Goal: Find specific page/section: Find specific page/section

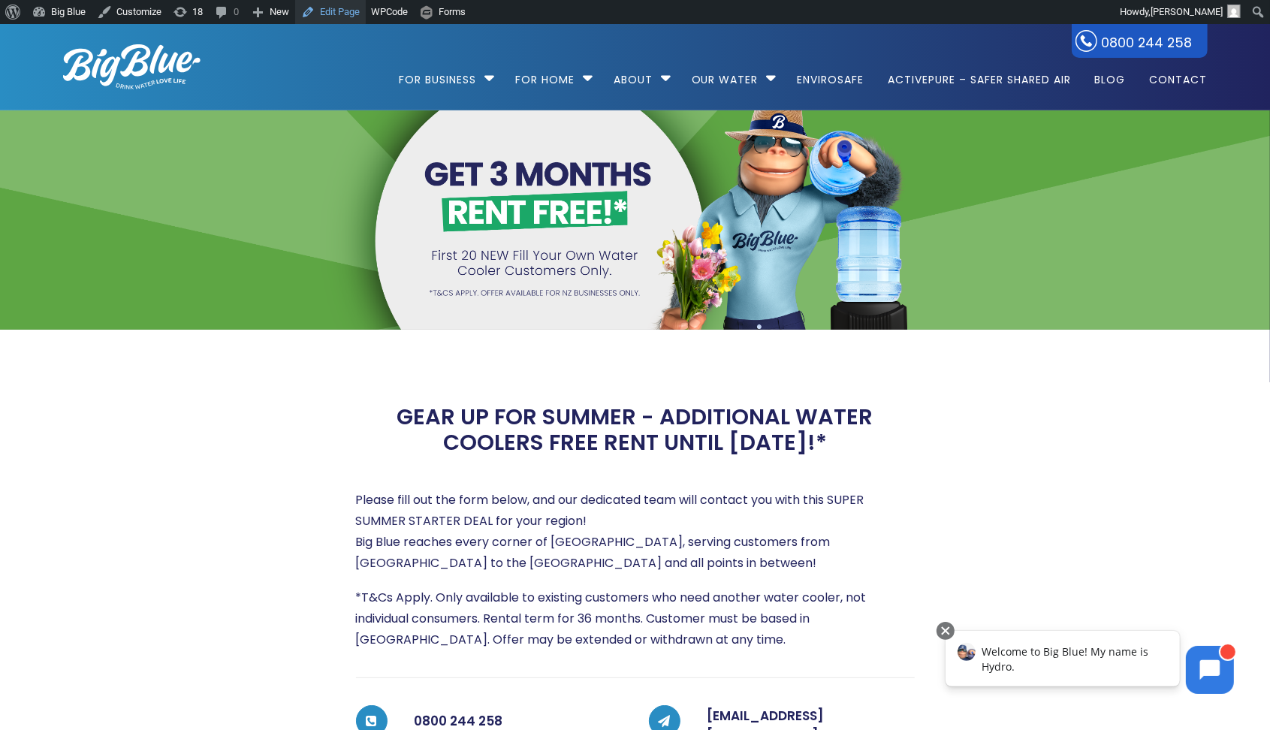
click at [349, 13] on link "Edit Page" at bounding box center [330, 12] width 71 height 24
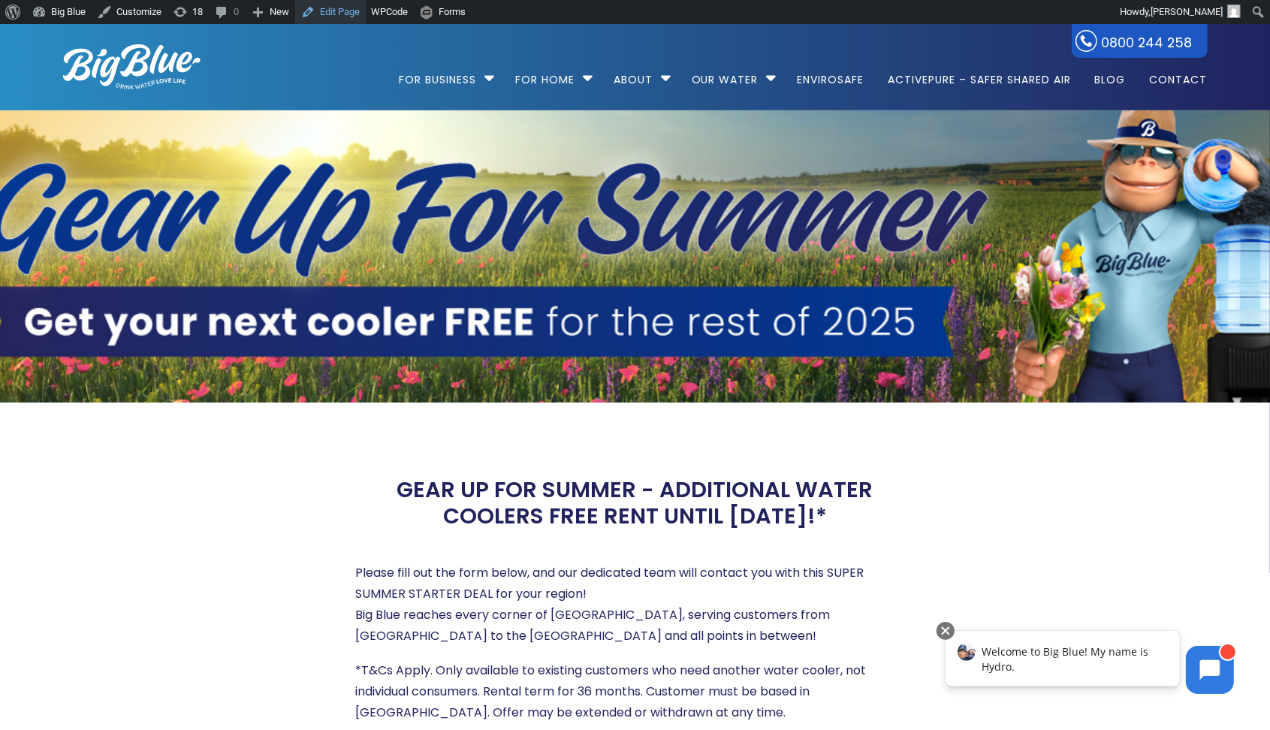
click at [338, 12] on link "Edit Page" at bounding box center [330, 12] width 71 height 24
